Goal: Information Seeking & Learning: Learn about a topic

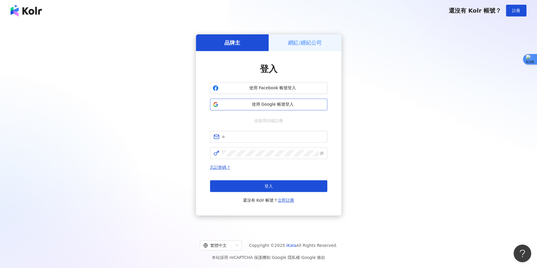
click at [298, 106] on span "使用 Google 帳號登入" at bounding box center [273, 104] width 104 height 6
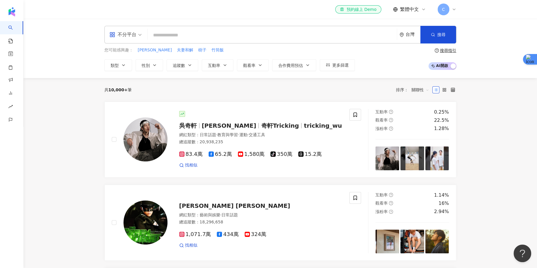
click at [448, 10] on span "C" at bounding box center [444, 10] width 12 height 12
click at [390, 55] on div "您可能感興趣： 李李夫妻 夫妻和解 樹子 竹筒飯 類型 性別 追蹤數 互動率 觀看率 合作費用預估 更多篩選 搜尋指引 AI 開啟 AI 關閉" at bounding box center [280, 59] width 352 height 24
click at [454, 12] on div "C" at bounding box center [447, 10] width 19 height 12
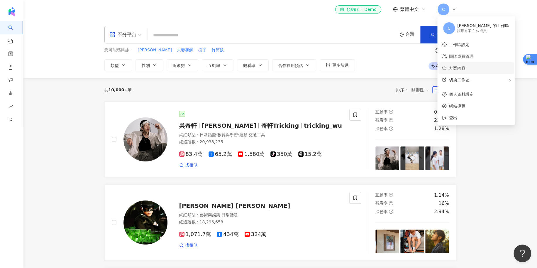
click at [463, 70] on link "方案內容" at bounding box center [457, 68] width 16 height 5
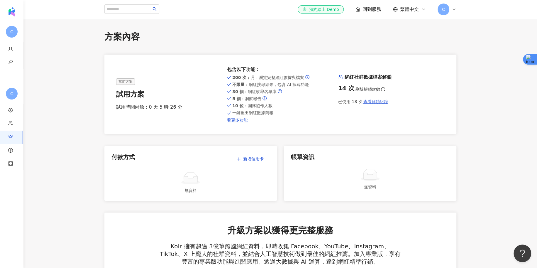
click at [373, 99] on button "查看解鎖紀錄" at bounding box center [376, 102] width 26 height 12
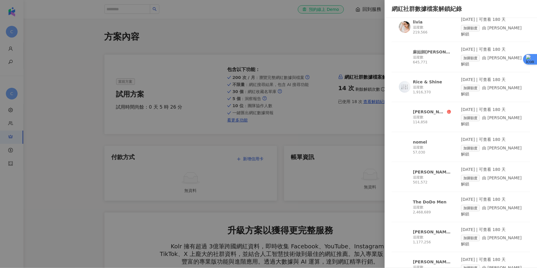
scroll to position [67, 0]
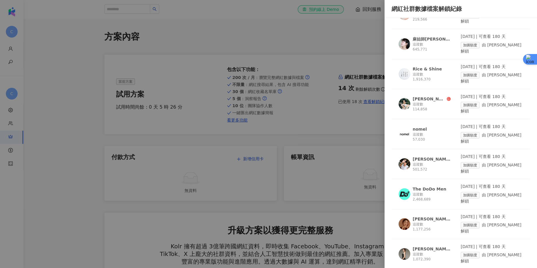
click at [437, 186] on div "The DoDo Men" at bounding box center [430, 189] width 34 height 6
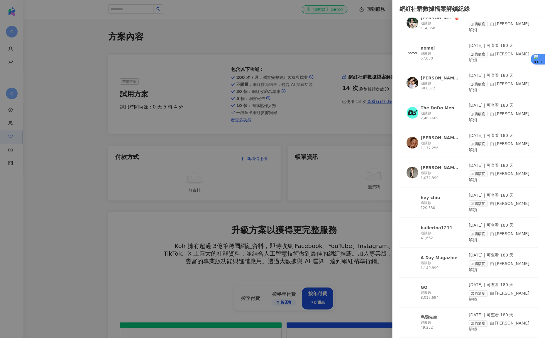
scroll to position [148, 0]
click at [430, 123] on div "The DoDo Men 追蹤數 2,468,689" at bounding box center [438, 113] width 62 height 20
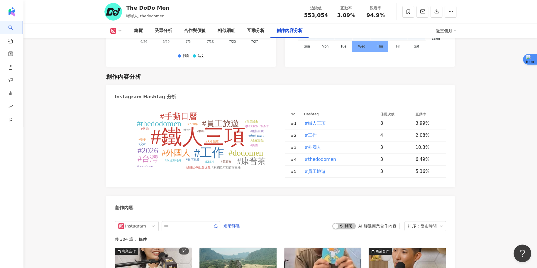
scroll to position [1700, 0]
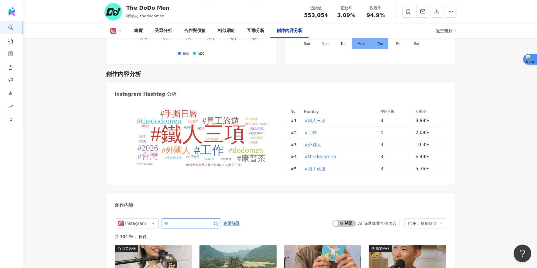
click at [181, 220] on input "text" at bounding box center [184, 223] width 41 height 7
type input "*****"
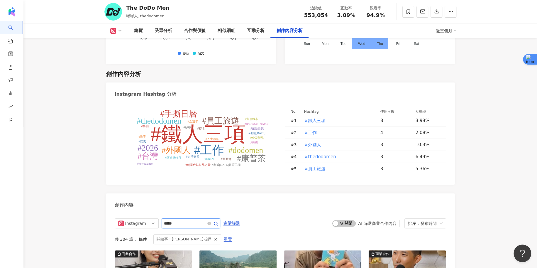
scroll to position [1817, 0]
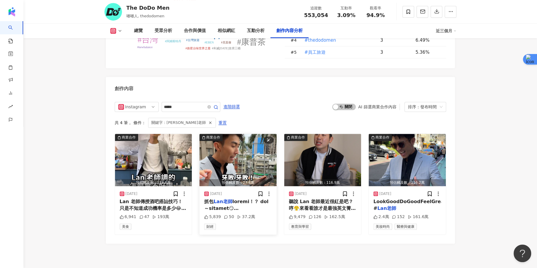
click at [214, 134] on img "button" at bounding box center [237, 160] width 77 height 52
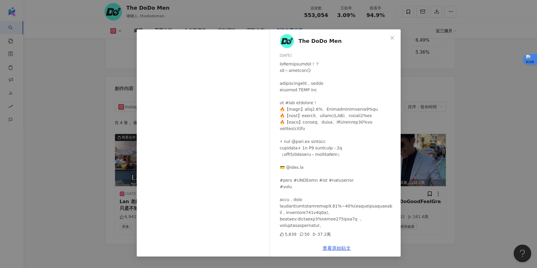
click at [77, 142] on div "The DoDo Men 2025/2/24 5,839 50 37.2萬 查看原始貼文" at bounding box center [268, 134] width 537 height 268
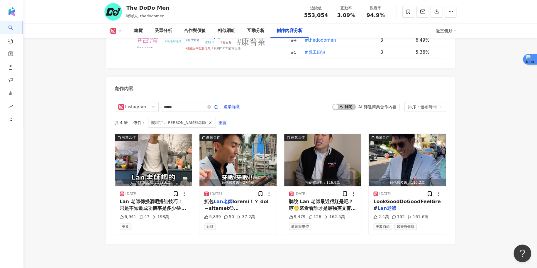
scroll to position [1818, 0]
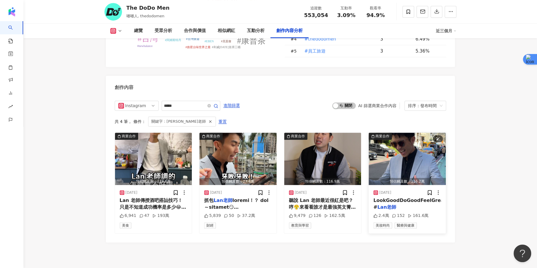
click at [393, 133] on img "button" at bounding box center [407, 159] width 77 height 52
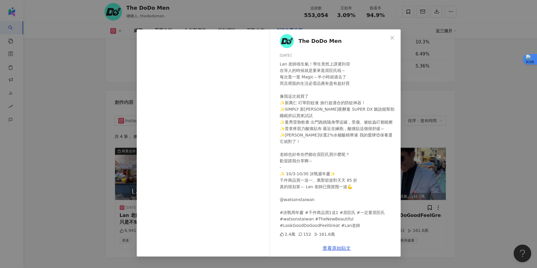
scroll to position [1802, 0]
click at [475, 132] on div "The DoDo Men 2024/9/30 Lan 老師很生氣！學生竟然上課遲到😡 在等人的時候就是要來逛屈臣氏啦～ 每次逛一逛 Magic～半小時就過去了…" at bounding box center [268, 134] width 537 height 268
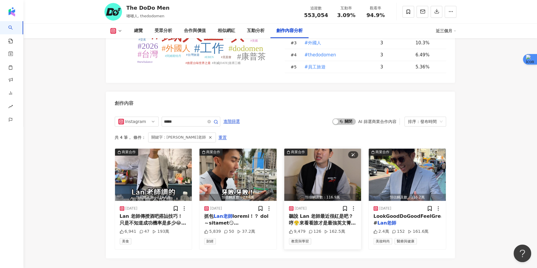
click at [315, 148] on img "button" at bounding box center [322, 174] width 77 height 52
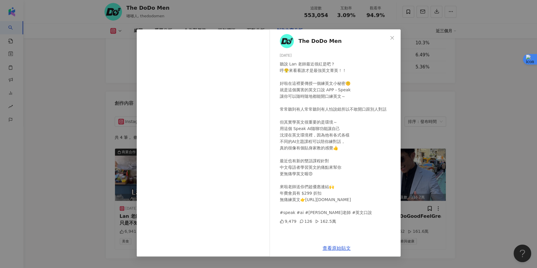
click at [459, 129] on div "The DoDo Men 2024/12/6 聽說 Lan 老師最近很紅是吧？ 哼😤來看看誰才是最強英文菁英！！ 好啦在這裡要傳授一個練英文小秘密🤫 就是這個…" at bounding box center [268, 134] width 537 height 268
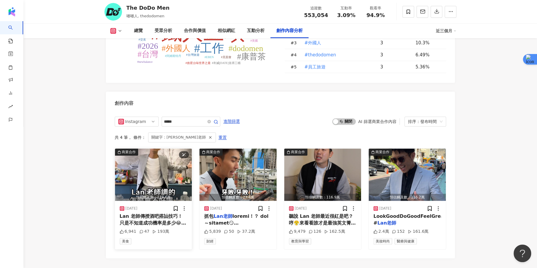
click at [175, 148] on img "button" at bounding box center [153, 174] width 77 height 52
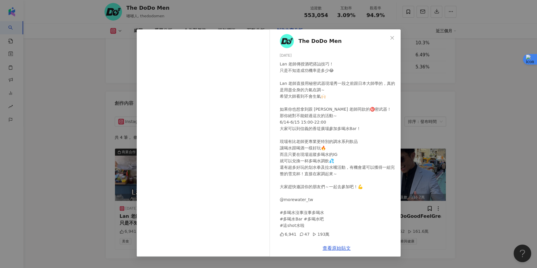
click at [482, 56] on div "The DoDo Men 2025/6/1 Lan 老師傳授酒吧搭訕技巧！ 只是不知道成功機率是多少😂 Lan 老師直接用秘密武器現場秀一段之前跟日本大師學的…" at bounding box center [268, 134] width 537 height 268
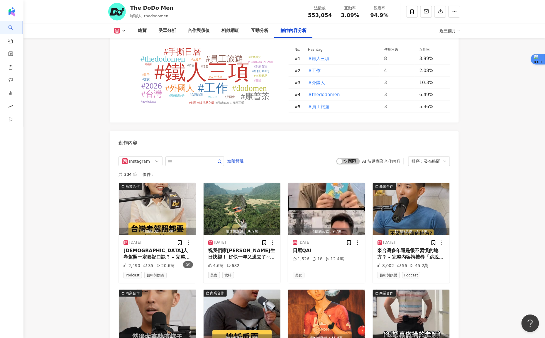
scroll to position [1752, 0]
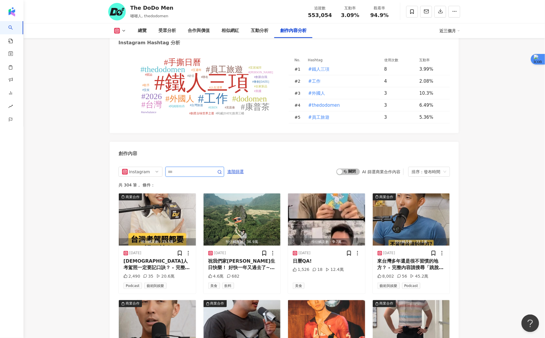
click at [196, 168] on input "text" at bounding box center [188, 171] width 41 height 7
type input "*"
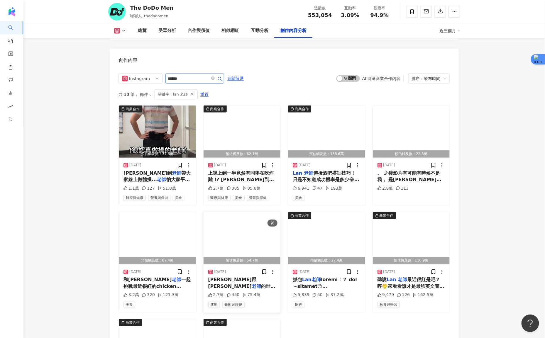
scroll to position [1840, 0]
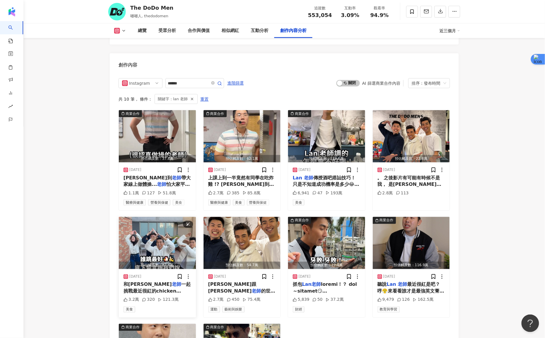
click at [150, 217] on img "button" at bounding box center [157, 243] width 77 height 52
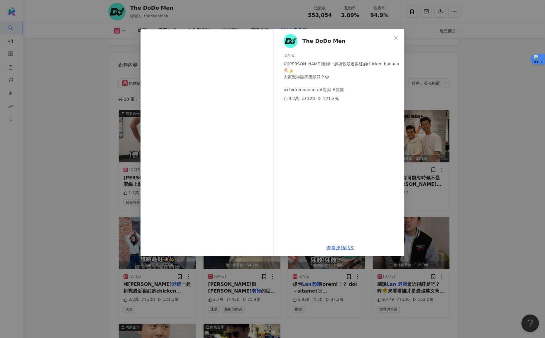
click at [493, 151] on div "The DoDo Men [DATE] 和[PERSON_NAME]老師一起挑戰最近很紅的chicken banana🐔🍌 大家覺得誰舞感最好？😂 #chic…" at bounding box center [272, 169] width 545 height 338
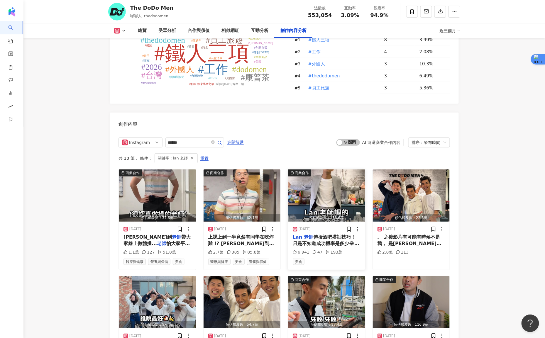
scroll to position [1780, 0]
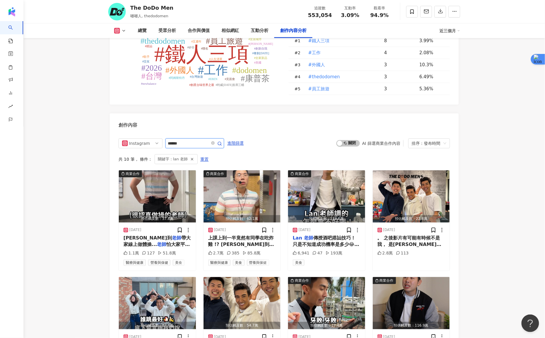
click at [191, 140] on input "******" at bounding box center [188, 143] width 41 height 7
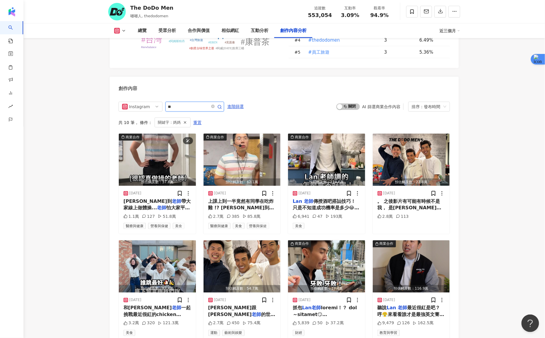
scroll to position [1749, 0]
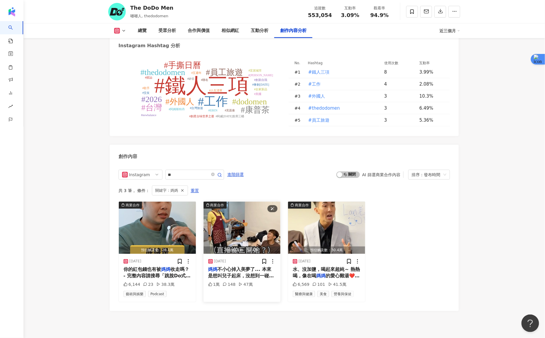
click at [242, 202] on img "button" at bounding box center [242, 228] width 77 height 52
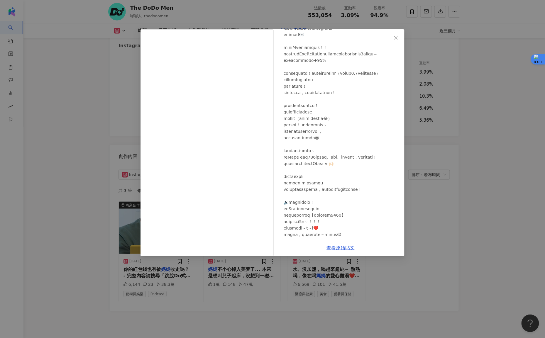
scroll to position [140, 0]
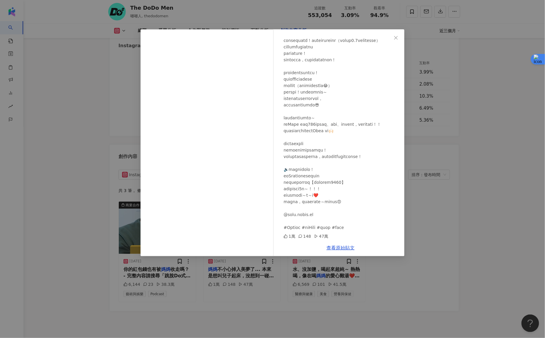
click at [476, 220] on div "The DoDo Men [DATE] 1萬 148 47萬 查看原始貼文" at bounding box center [272, 169] width 545 height 338
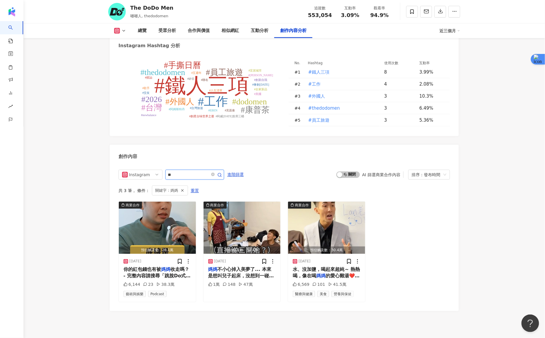
click at [181, 171] on input "**" at bounding box center [188, 174] width 41 height 7
type input "**"
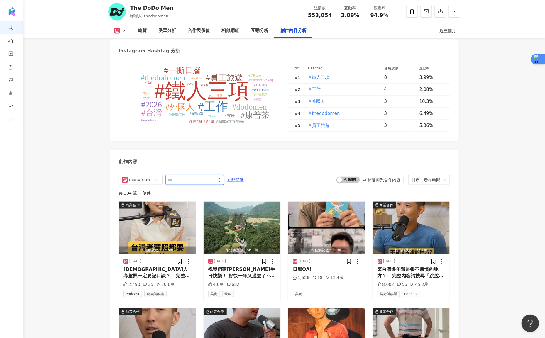
scroll to position [1749, 0]
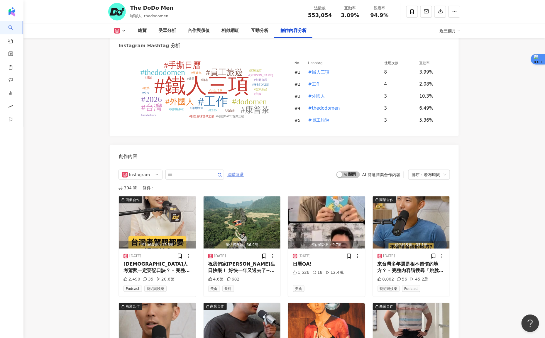
click at [234, 170] on span "進階篩選" at bounding box center [235, 174] width 16 height 9
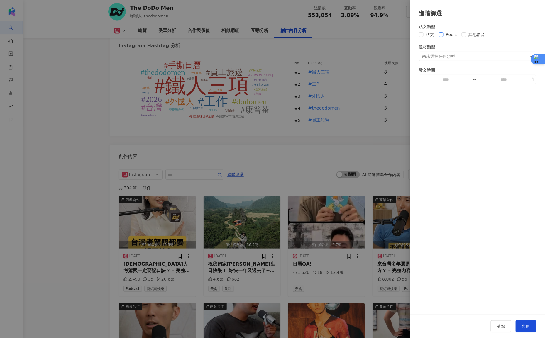
click at [444, 32] on span "Reels" at bounding box center [452, 34] width 16 height 6
click at [444, 53] on div "尚未選擇任何類型" at bounding box center [477, 56] width 117 height 9
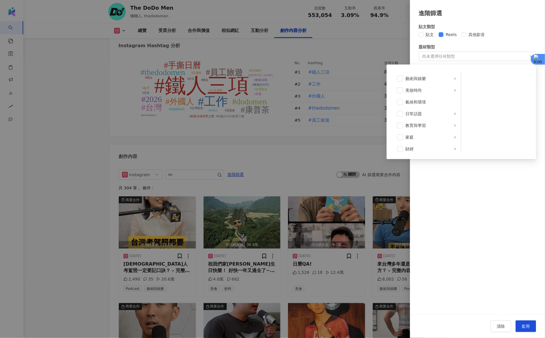
click at [455, 223] on div "貼文類型 貼文 Reels 其他影音 題材類型 尚未選擇任何類型 藝術與娛樂 美妝時尚 氣候和環境 日常話題 教育與學習 家庭 財經 美食 命理占卜 遊戲 法…" at bounding box center [477, 166] width 135 height 297
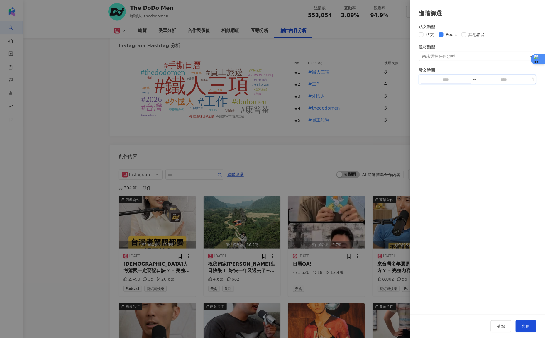
click at [463, 80] on input at bounding box center [446, 79] width 50 height 6
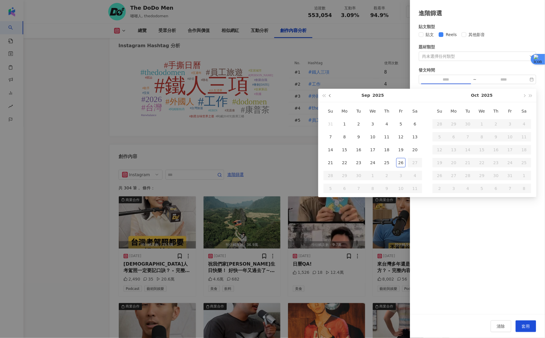
click at [331, 94] on button "button" at bounding box center [330, 95] width 6 height 13
type input "**********"
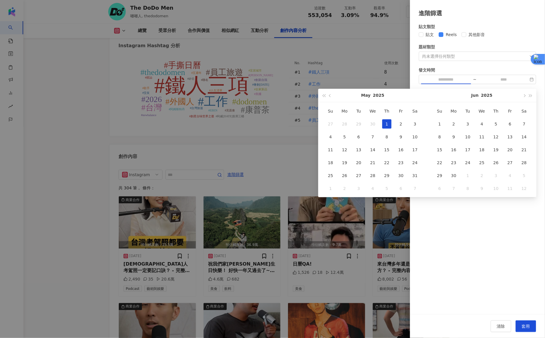
click at [386, 121] on div "1" at bounding box center [386, 123] width 9 height 9
click at [523, 97] on button "button" at bounding box center [524, 95] width 6 height 13
type input "**********"
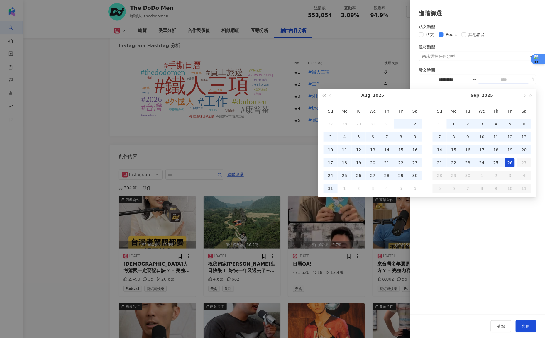
type input "**********"
click at [509, 162] on div "26" at bounding box center [509, 162] width 9 height 9
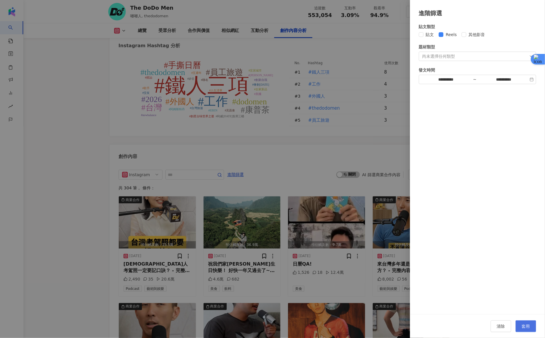
click at [526, 327] on span "套用" at bounding box center [526, 326] width 8 height 5
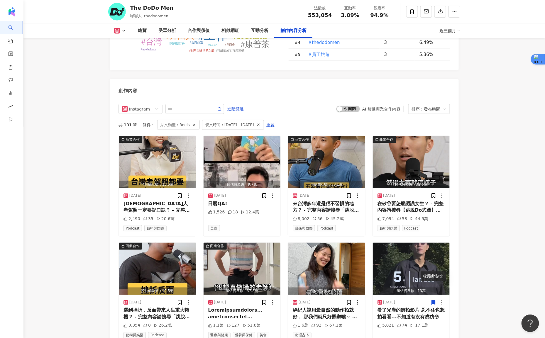
scroll to position [1811, 0]
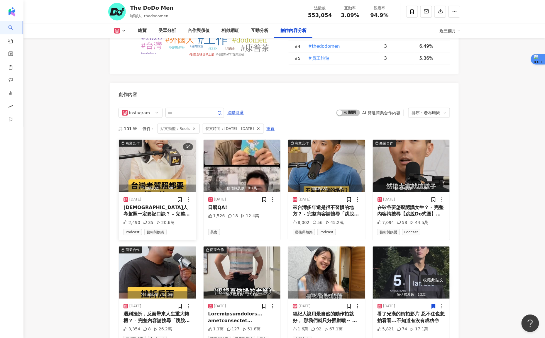
click at [153, 141] on img "button" at bounding box center [157, 166] width 77 height 52
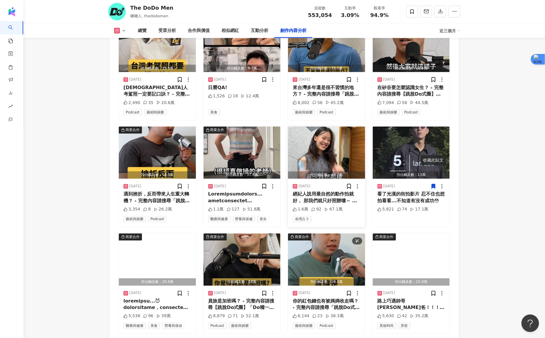
scroll to position [1931, 0]
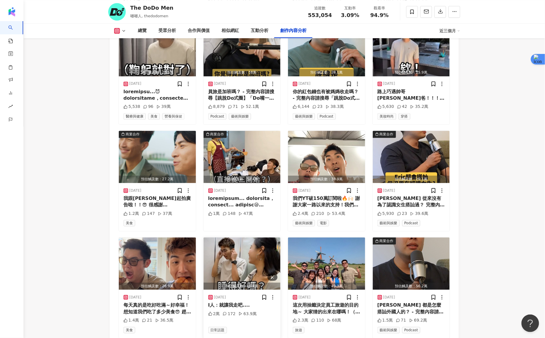
scroll to position [2154, 0]
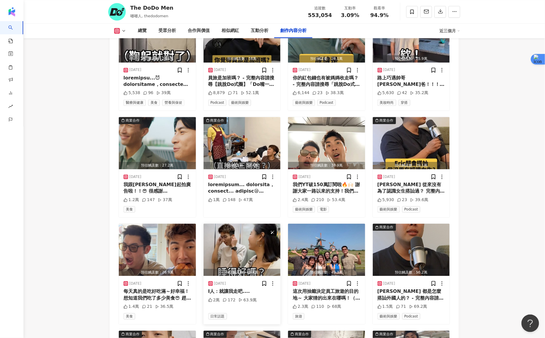
click at [237, 224] on img "button" at bounding box center [242, 250] width 77 height 52
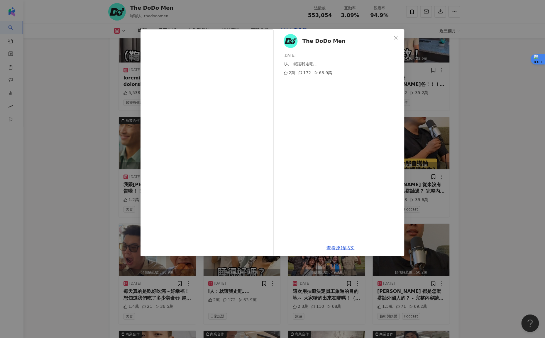
click at [73, 180] on div "The DoDo Men [DATE] I人：就讓我走吧.... 2萬 172 63.9萬 查看原始貼文" at bounding box center [272, 169] width 545 height 338
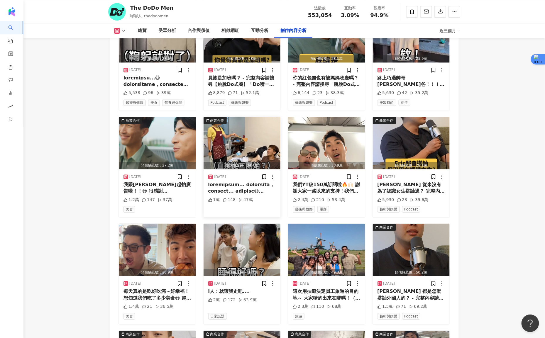
click at [236, 162] on div "預估觸及數：34.4萬" at bounding box center [242, 165] width 77 height 7
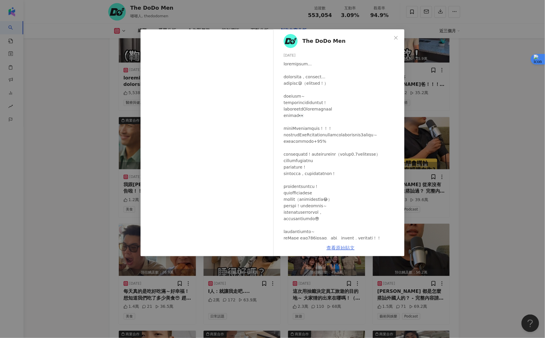
click at [342, 248] on link "查看原始貼文" at bounding box center [340, 248] width 28 height 6
click at [475, 128] on div "The DoDo Men [DATE] 1萬 148 47萬 查看原始貼文" at bounding box center [272, 169] width 545 height 338
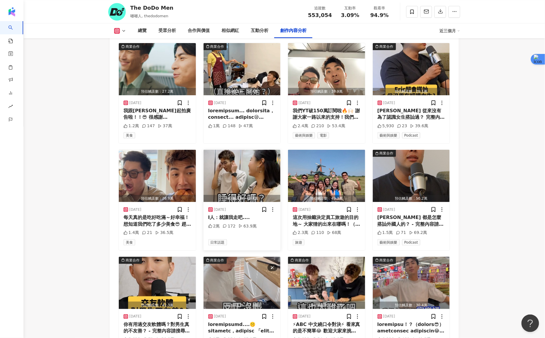
scroll to position [2222, 0]
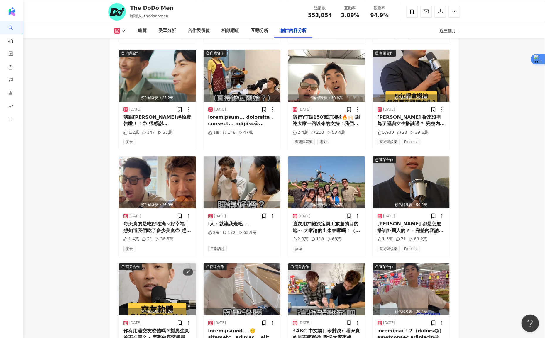
click at [145, 263] on img "button" at bounding box center [157, 289] width 77 height 52
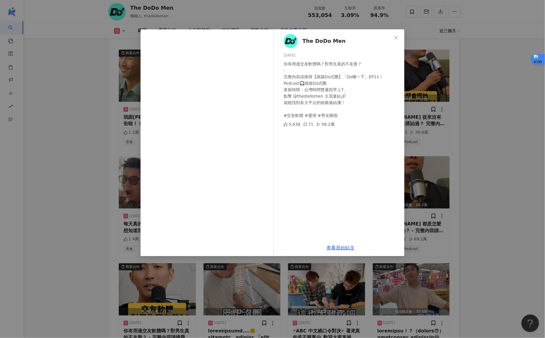
click at [468, 104] on div "The DoDo Men [DATE] 你有用過交友軟體嗎？對男生真的不友善？ - 完整內容請搜尋【跳脫Do式圈】「Do嘴一下」EP11！ Podcast🎧跳…" at bounding box center [272, 169] width 545 height 338
click at [397, 38] on icon "close" at bounding box center [396, 37] width 5 height 5
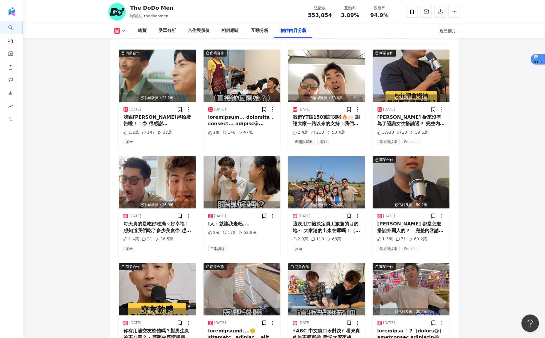
scroll to position [2305, 0]
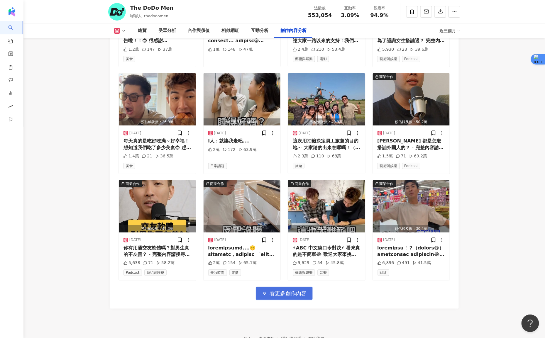
click at [279, 290] on span "看更多創作內容" at bounding box center [288, 293] width 37 height 6
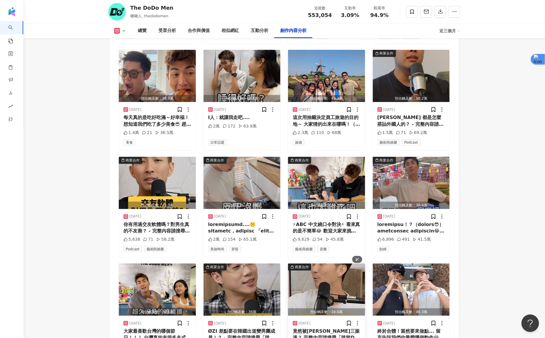
scroll to position [2343, 0]
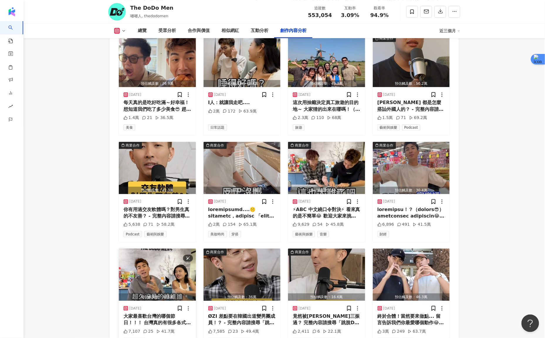
click at [161, 249] on img "button" at bounding box center [157, 275] width 77 height 52
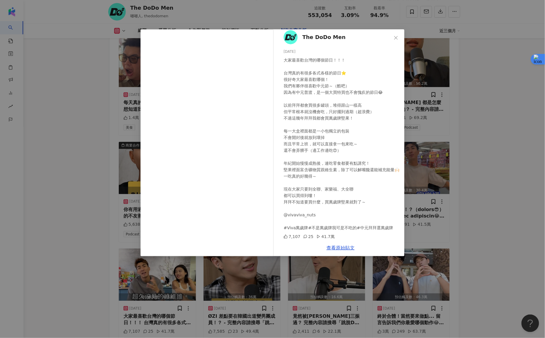
scroll to position [2348, 0]
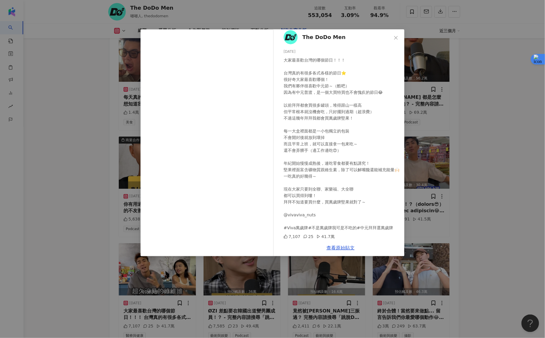
click at [516, 174] on div "The DoDo Men [DATE] 7,107 25 41.7萬 查看原始貼文" at bounding box center [272, 169] width 545 height 338
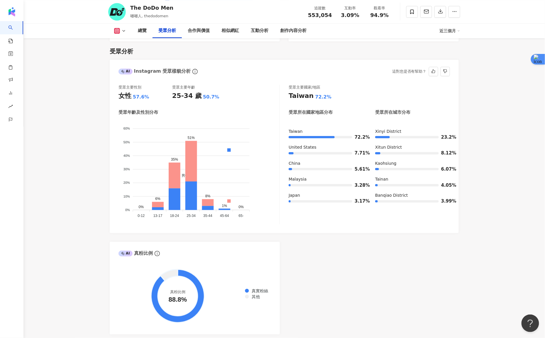
scroll to position [505, 0]
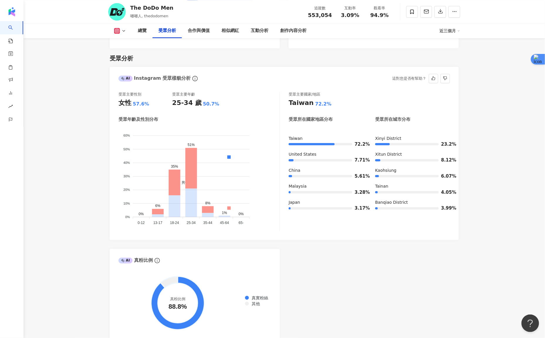
click at [189, 232] on span "女性" at bounding box center [182, 234] width 11 height 4
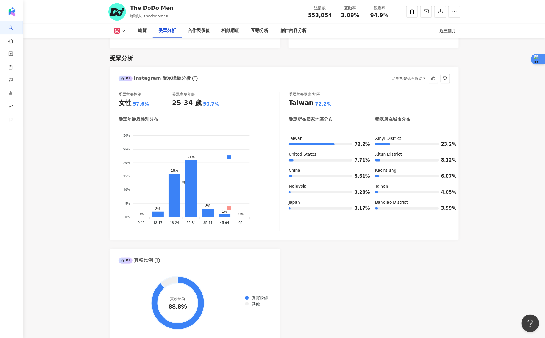
click at [189, 232] on span "女性" at bounding box center [182, 234] width 11 height 4
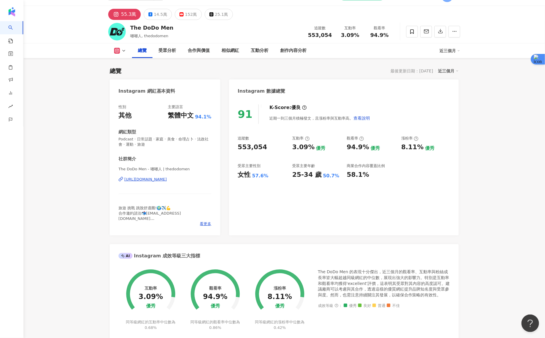
scroll to position [0, 0]
